Goal: Book appointment/travel/reservation

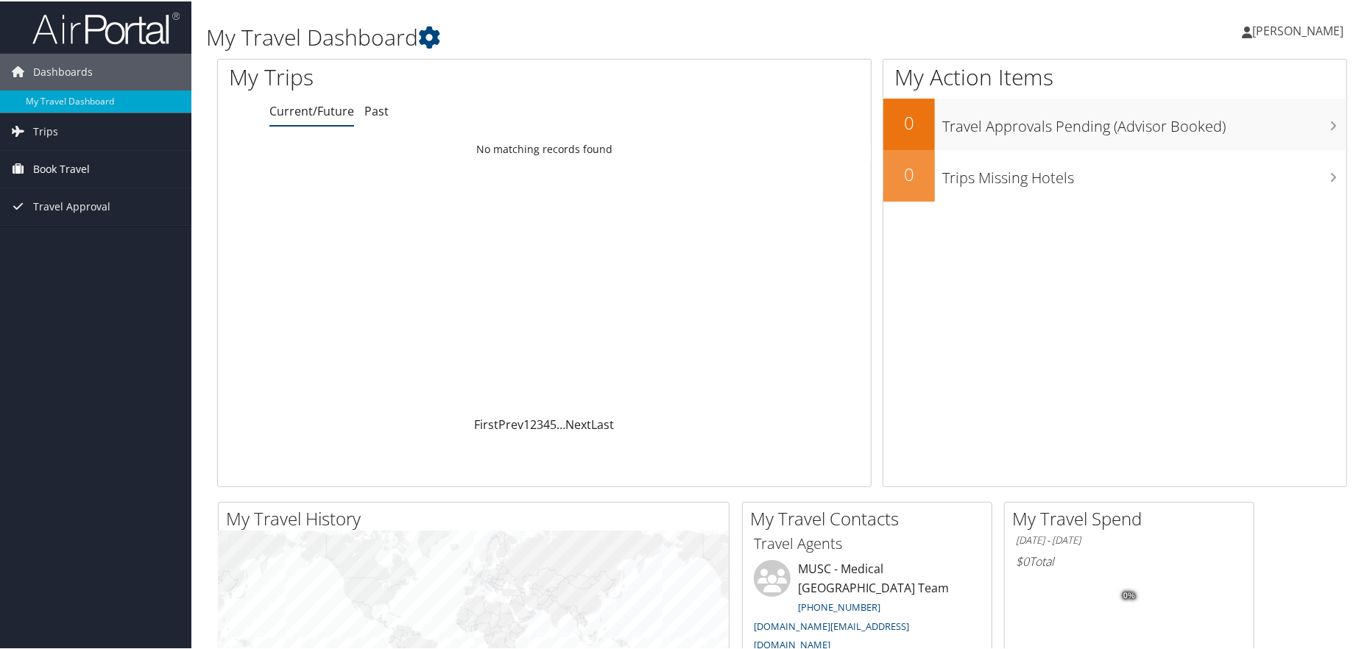
click at [80, 166] on span "Book Travel" at bounding box center [61, 167] width 57 height 37
click at [71, 239] on link "Book/Manage Online Trips" at bounding box center [95, 241] width 191 height 22
